Goal: Task Accomplishment & Management: Complete application form

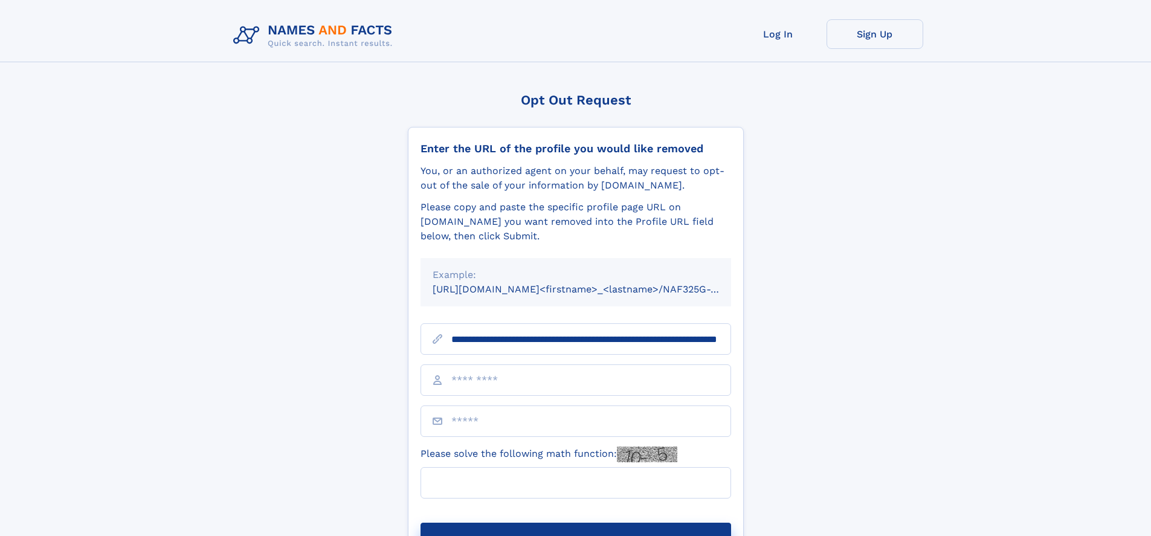
scroll to position [0, 121]
type input "**********"
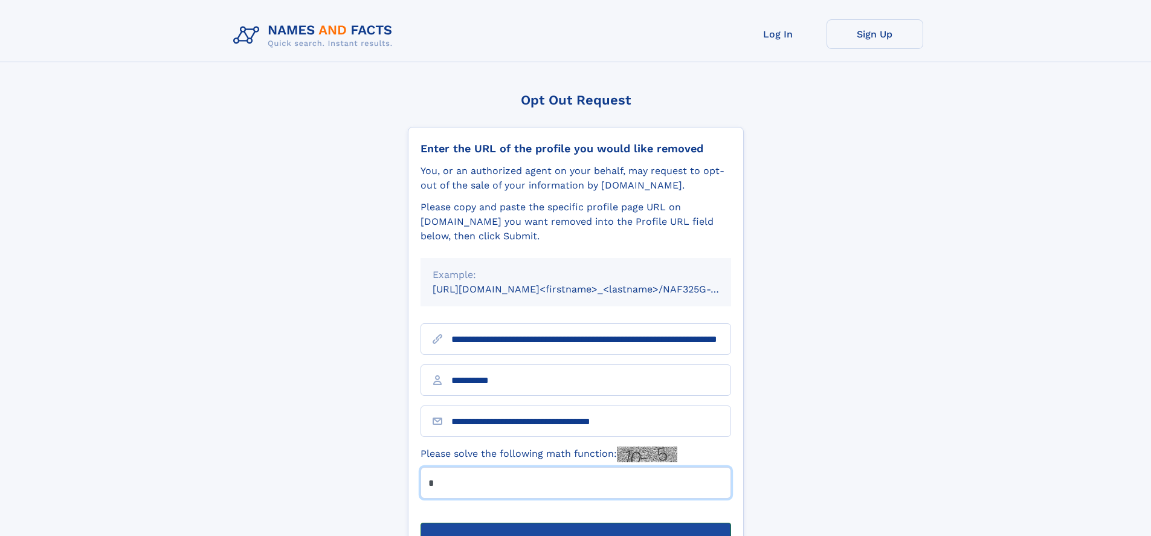
type input "*"
click at [575, 522] on button "Submit Opt Out Request" at bounding box center [575, 541] width 310 height 39
